Goal: Transaction & Acquisition: Purchase product/service

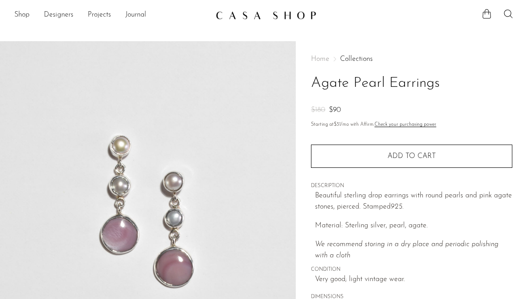
click at [20, 16] on link "Shop" at bounding box center [21, 15] width 15 height 12
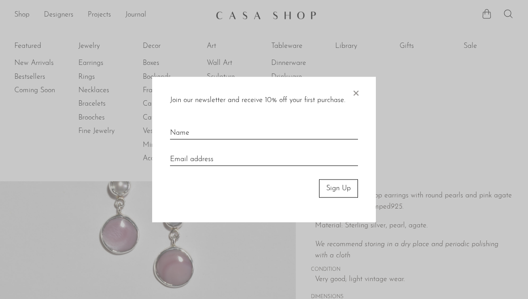
click at [185, 261] on div at bounding box center [264, 149] width 528 height 299
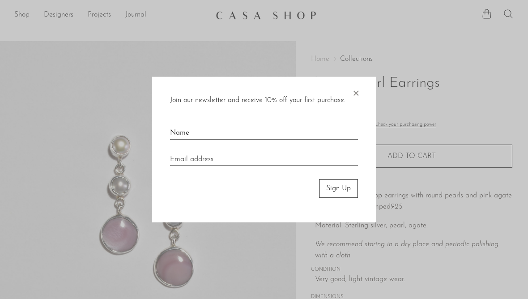
click at [25, 8] on div at bounding box center [264, 149] width 528 height 299
click at [352, 91] on span "×" at bounding box center [355, 91] width 9 height 29
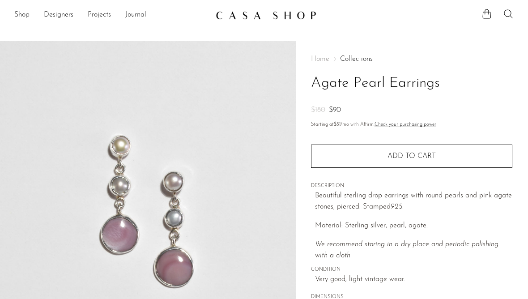
click at [20, 17] on link "Shop" at bounding box center [21, 15] width 15 height 12
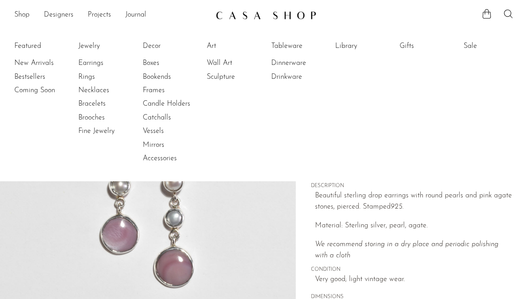
click at [144, 44] on link "Decor" at bounding box center [176, 46] width 67 height 10
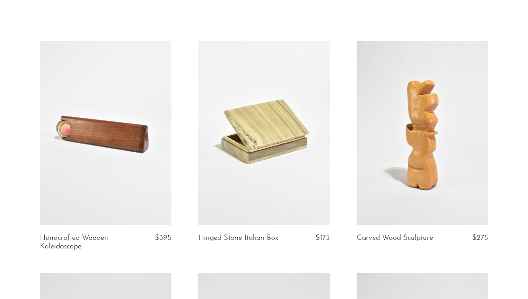
scroll to position [42, 0]
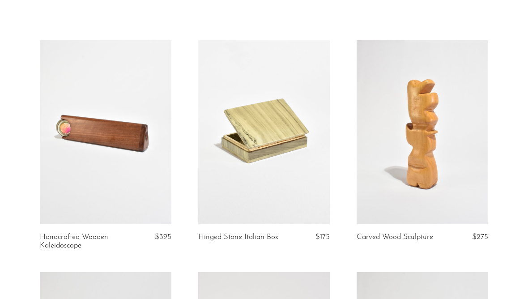
click at [78, 137] on link at bounding box center [106, 132] width 132 height 184
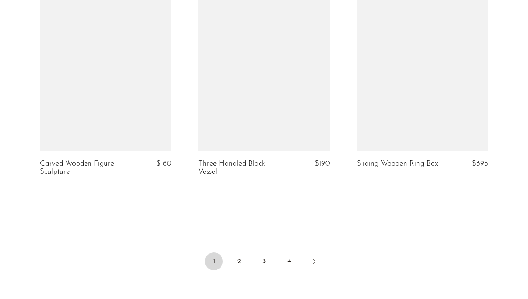
scroll to position [2659, 0]
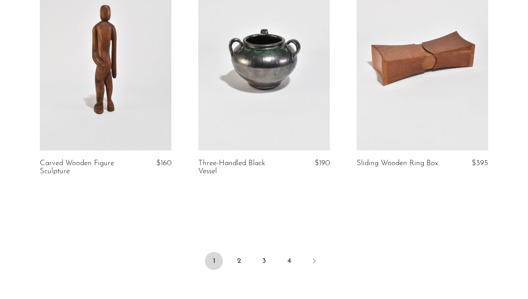
click at [233, 255] on link "2" at bounding box center [239, 261] width 18 height 18
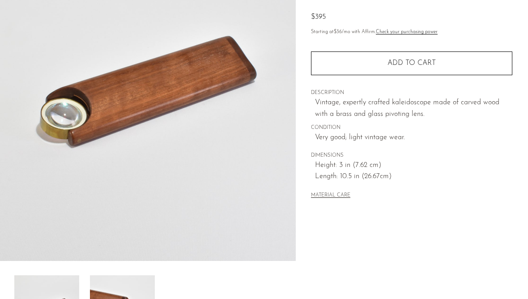
scroll to position [112, 0]
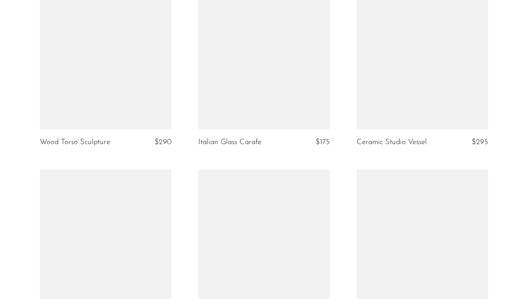
scroll to position [2405, 0]
